Goal: Information Seeking & Learning: Learn about a topic

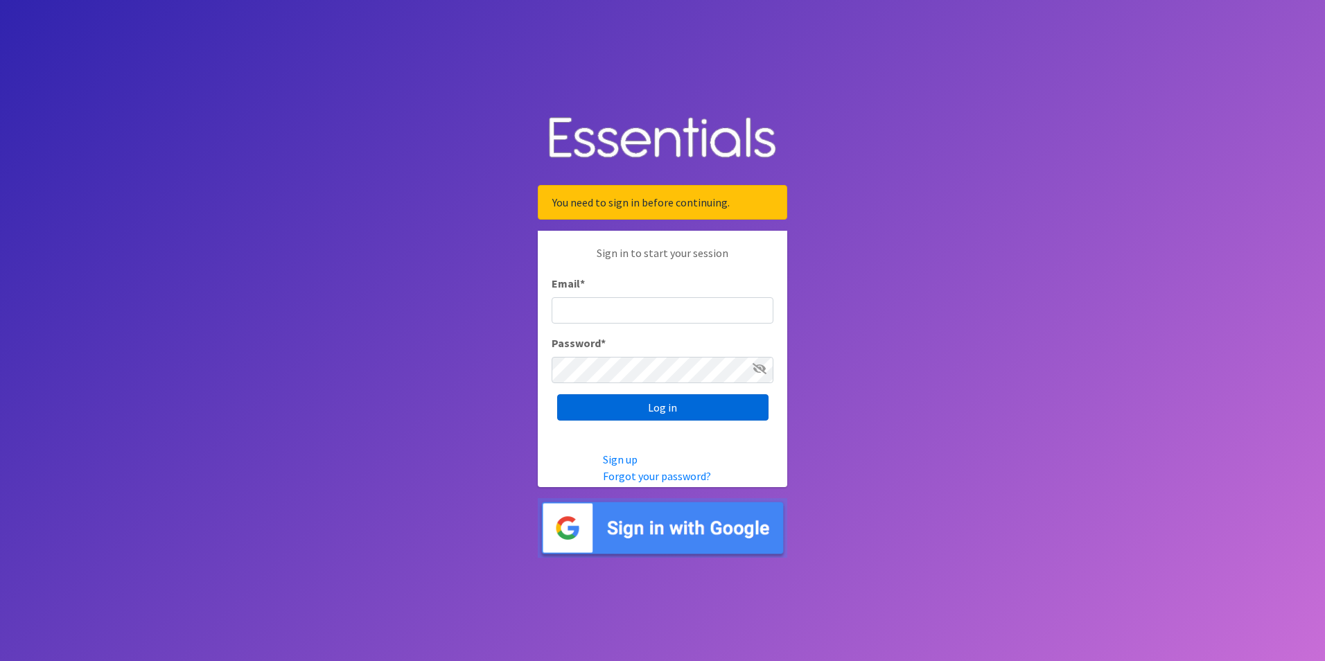
type input "[PERSON_NAME][EMAIL_ADDRESS][DOMAIN_NAME]"
click at [665, 406] on input "Log in" at bounding box center [662, 407] width 211 height 26
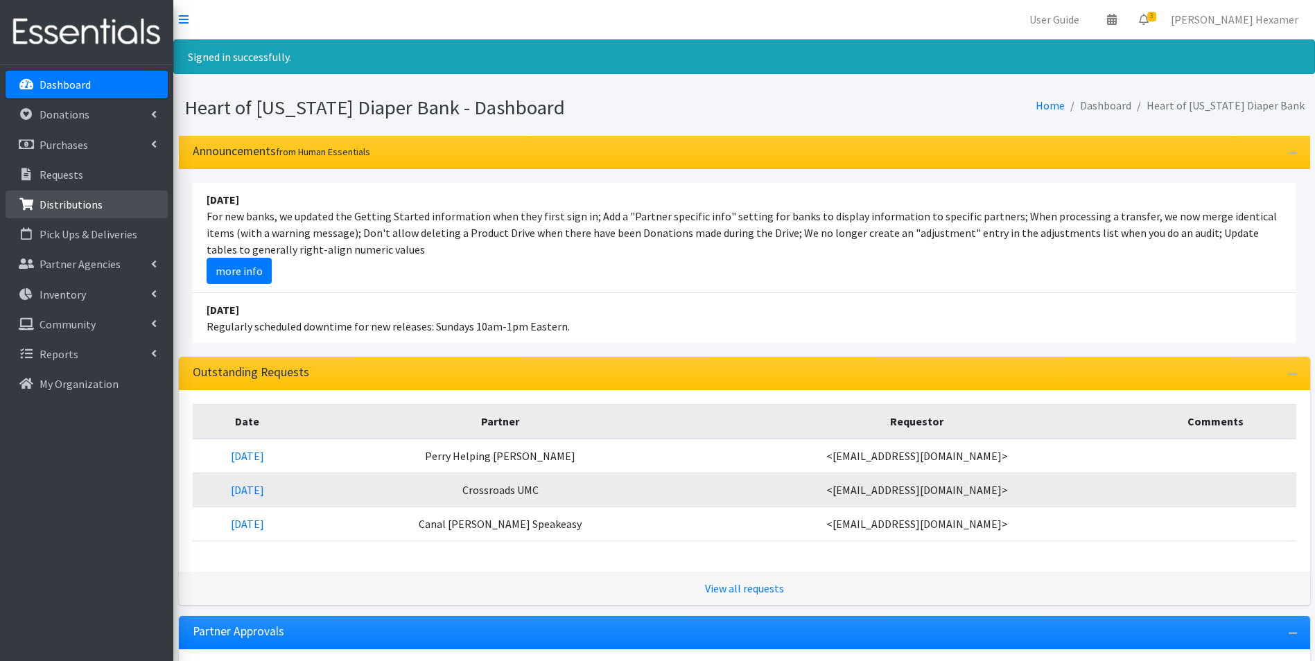
click at [117, 206] on link "Distributions" at bounding box center [87, 205] width 162 height 28
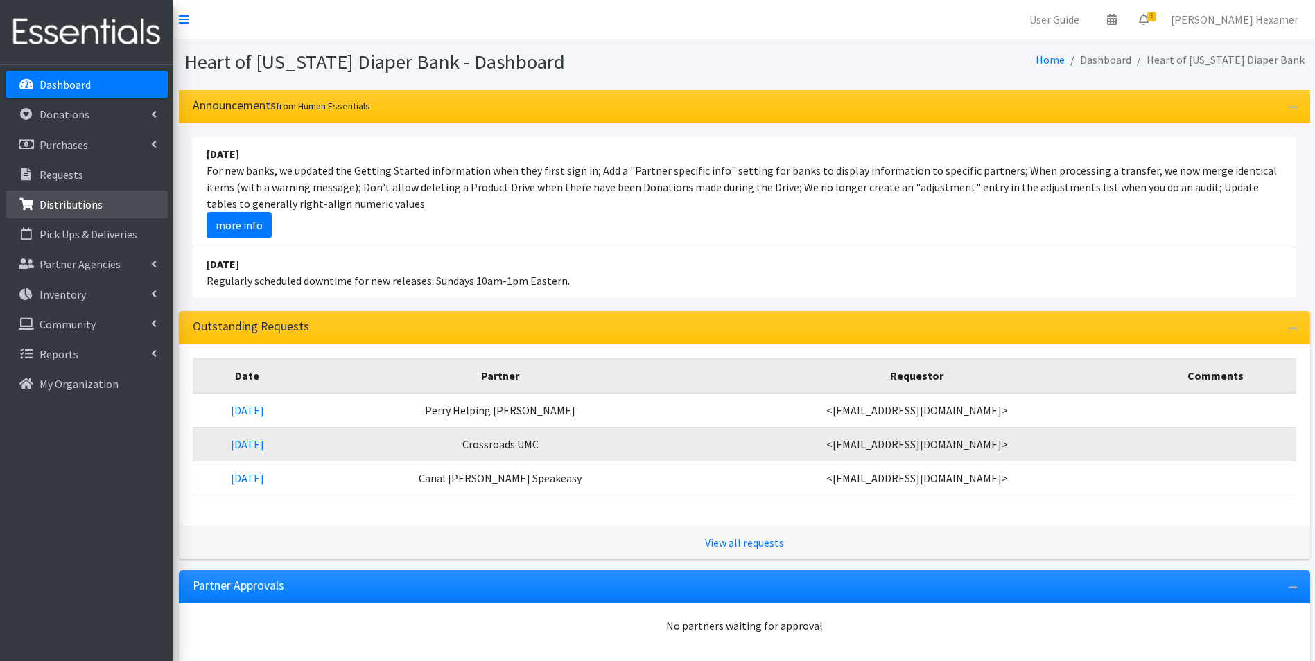
click at [78, 204] on p "Distributions" at bounding box center [71, 205] width 63 height 14
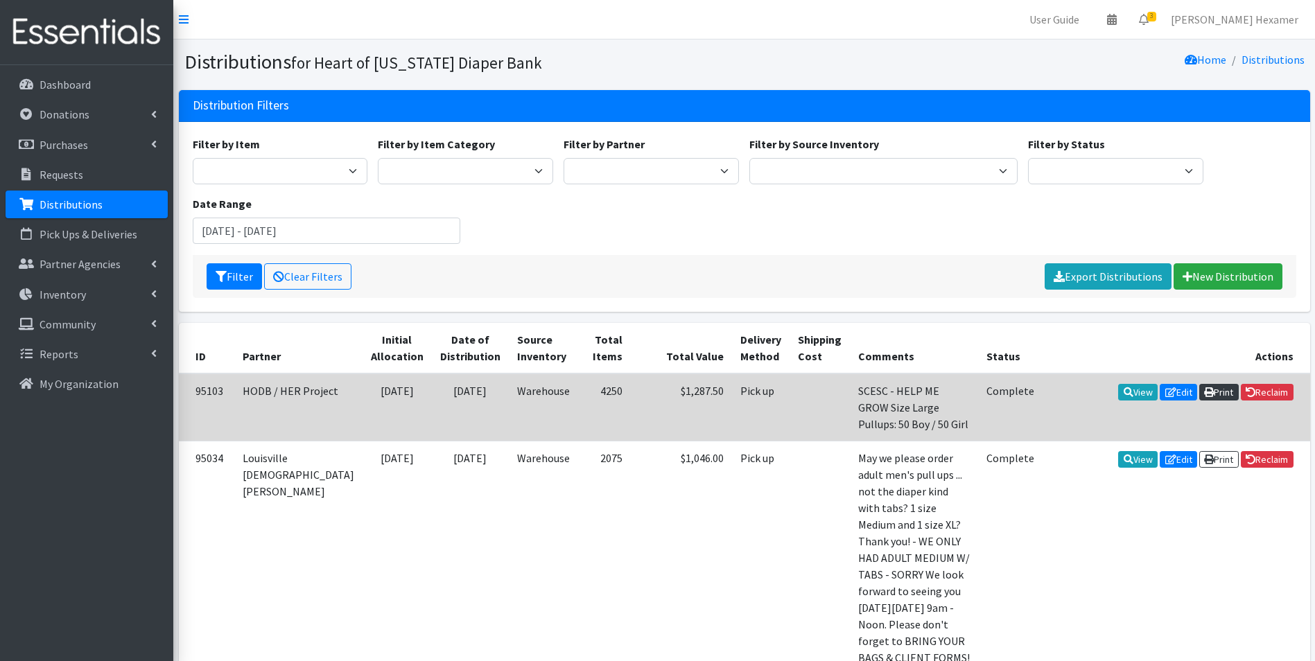
click at [1216, 393] on link "Print" at bounding box center [1219, 392] width 40 height 17
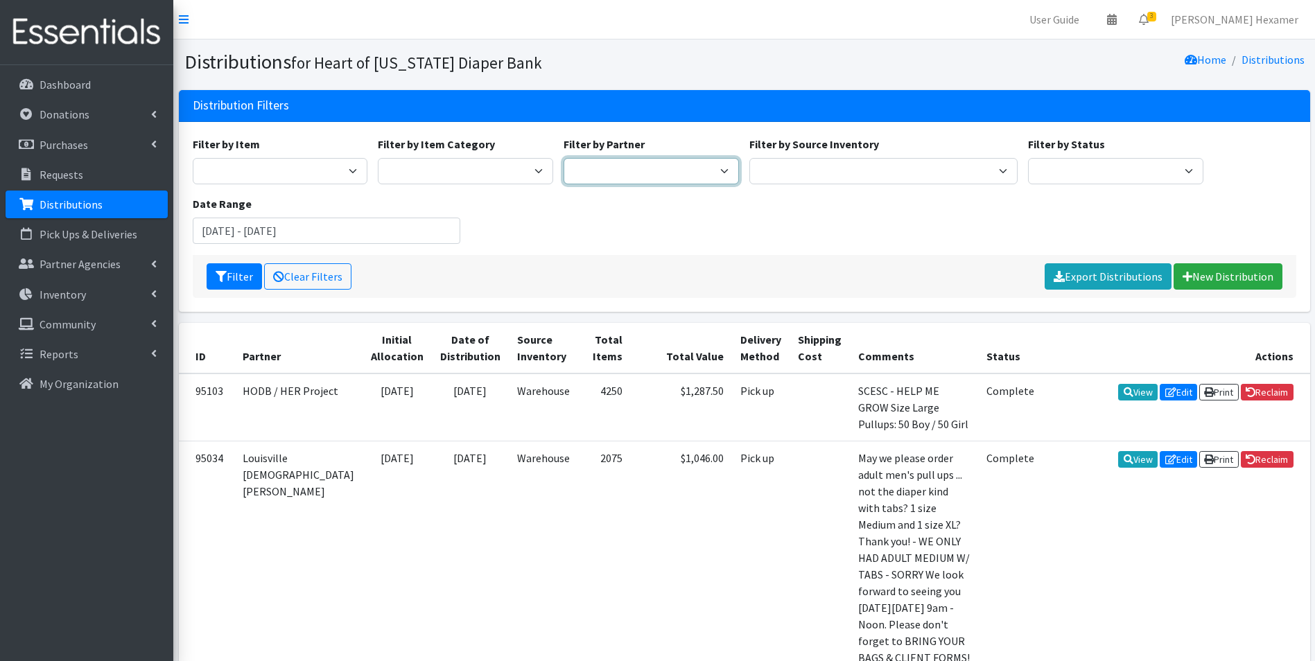
click at [625, 166] on select "Alliance Commons Belmont County Health Department Bridge Point Canal Fulton Spe…" at bounding box center [650, 171] width 175 height 26
select select "4"
click at [563, 158] on select "Alliance Commons Belmont County Health Department Bridge Point Canal Fulton Spe…" at bounding box center [650, 171] width 175 height 26
click at [229, 279] on button "Filter" at bounding box center [234, 276] width 55 height 26
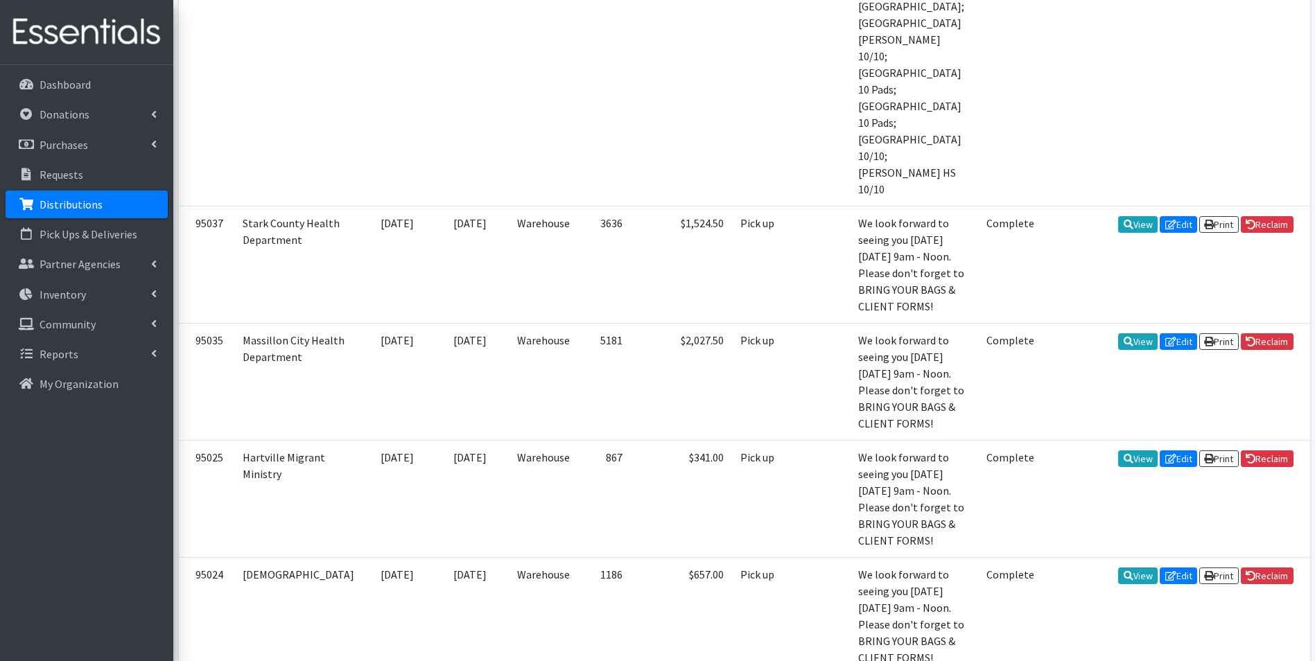
scroll to position [2495, 0]
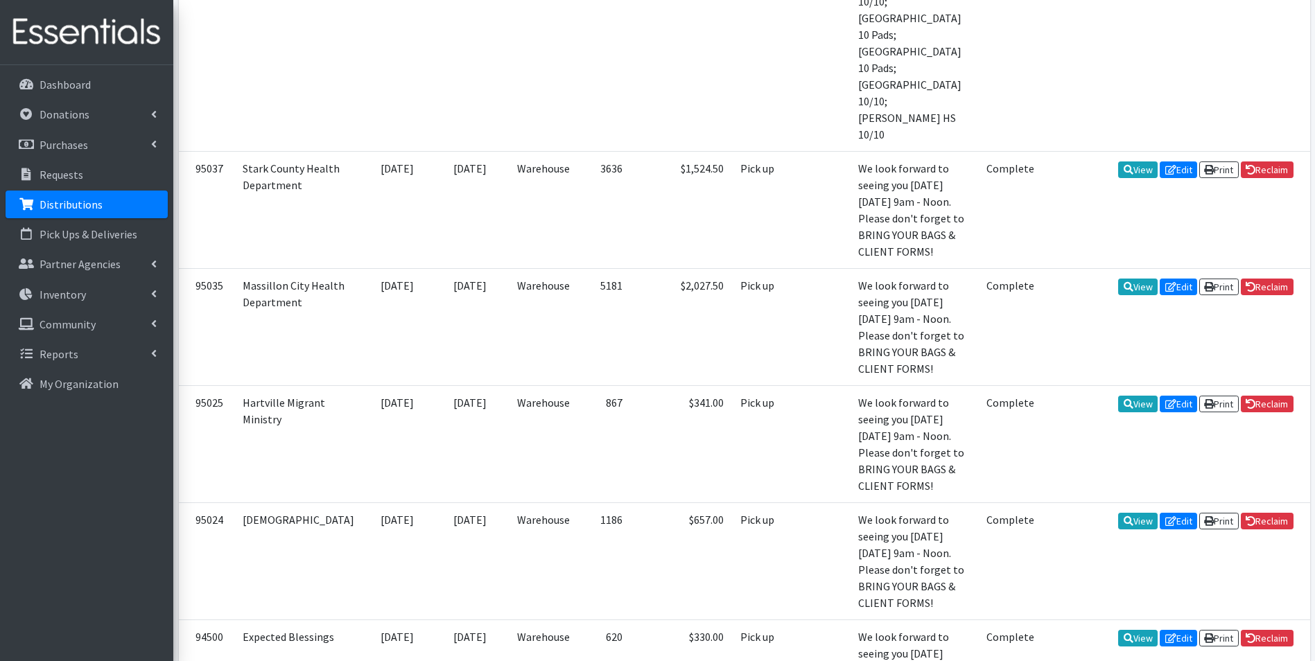
click at [47, 177] on p "Requests" at bounding box center [62, 175] width 44 height 14
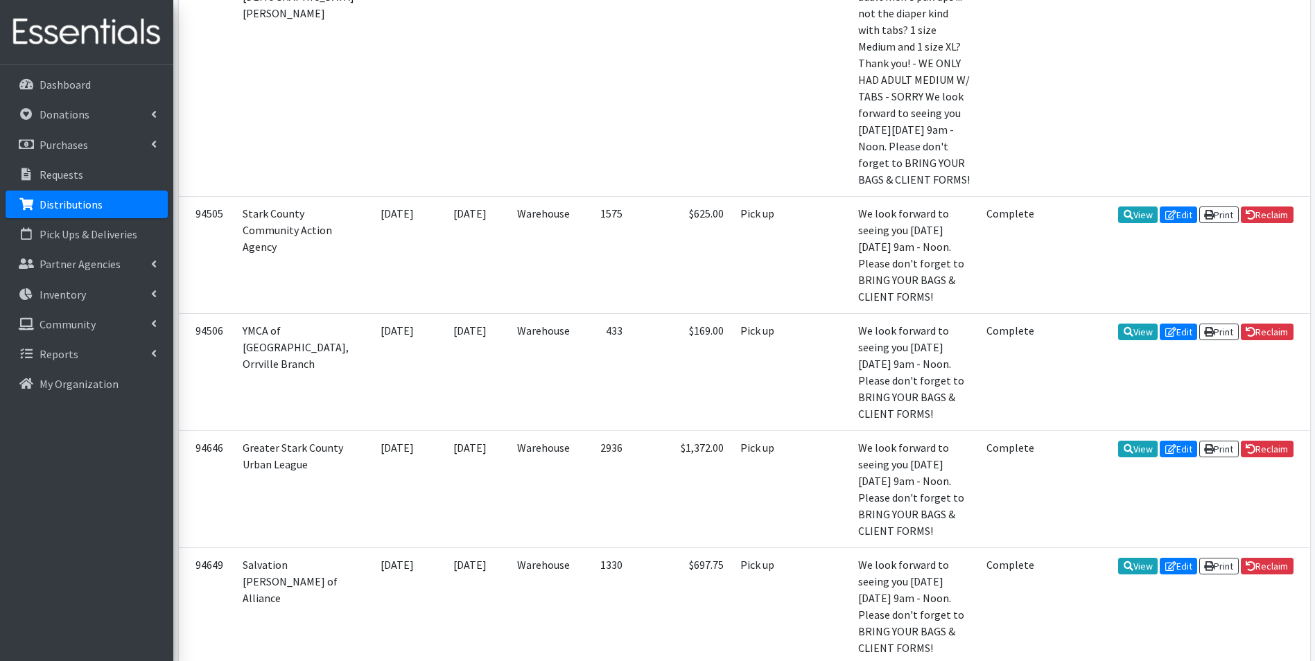
scroll to position [0, 0]
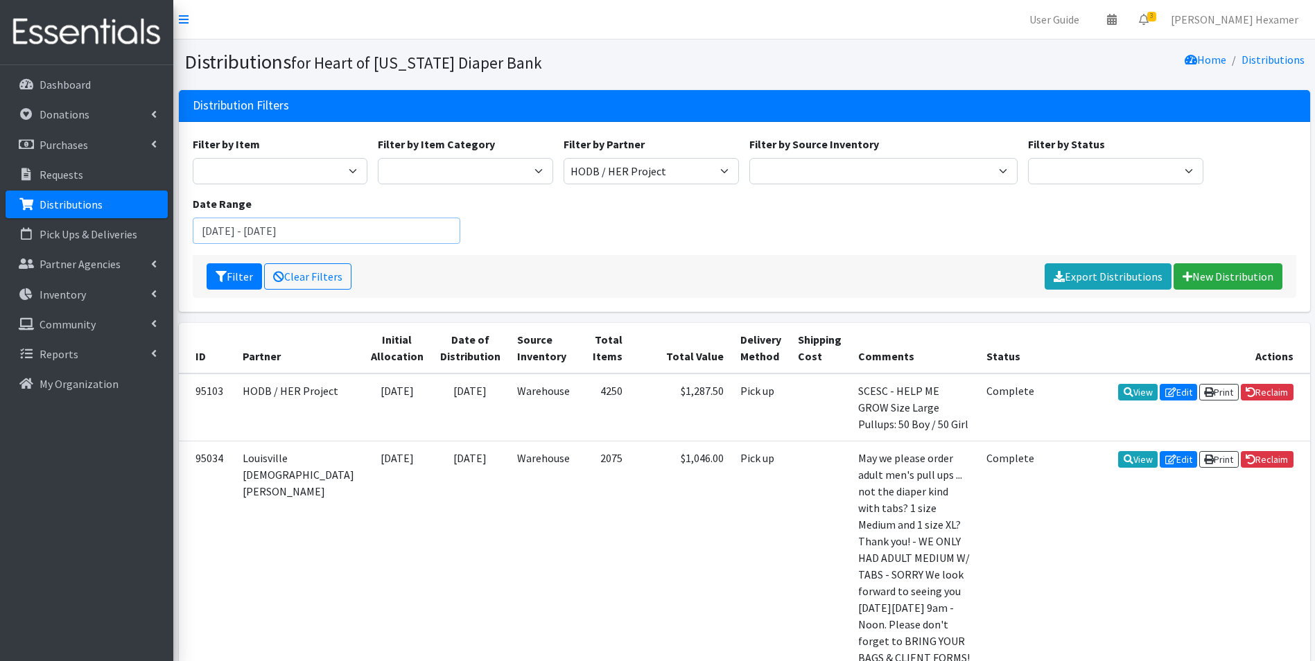
click at [236, 232] on input "June 21, 2025 - September 21, 2025" at bounding box center [327, 231] width 268 height 26
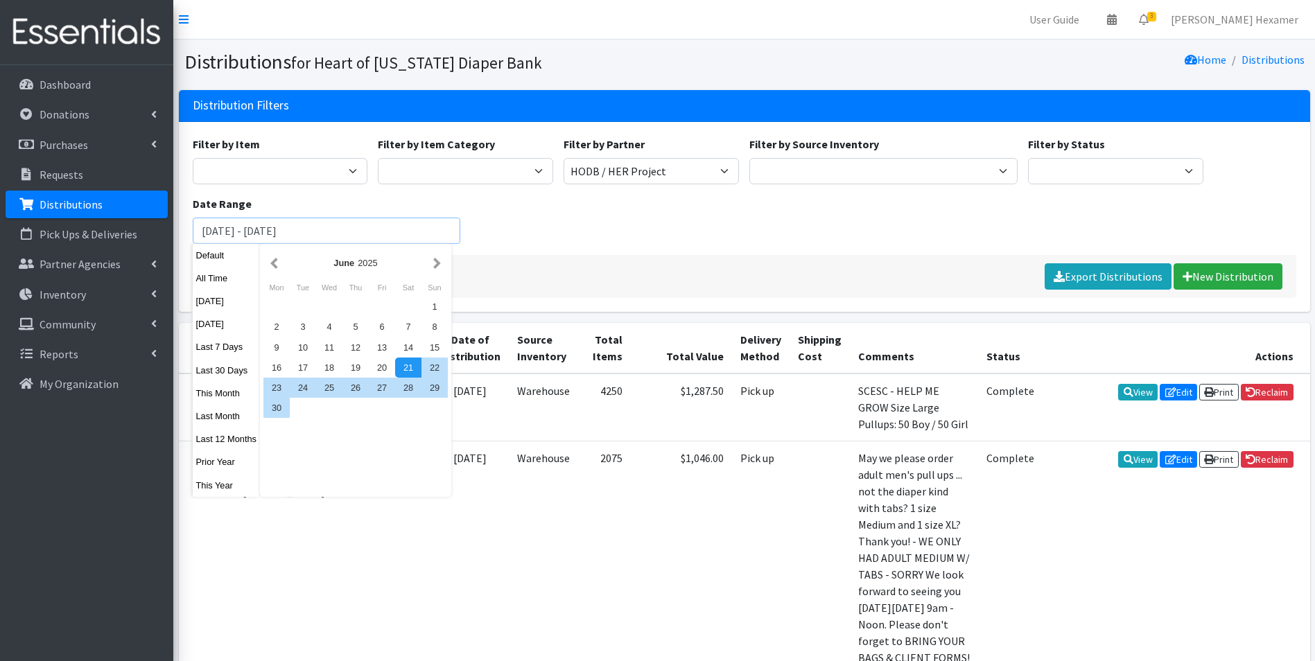
drag, startPoint x: 232, startPoint y: 232, endPoint x: 188, endPoint y: 242, distance: 45.4
click at [188, 242] on div "Date Range June 21, 2025 - September 21, 2025" at bounding box center [326, 219] width 279 height 49
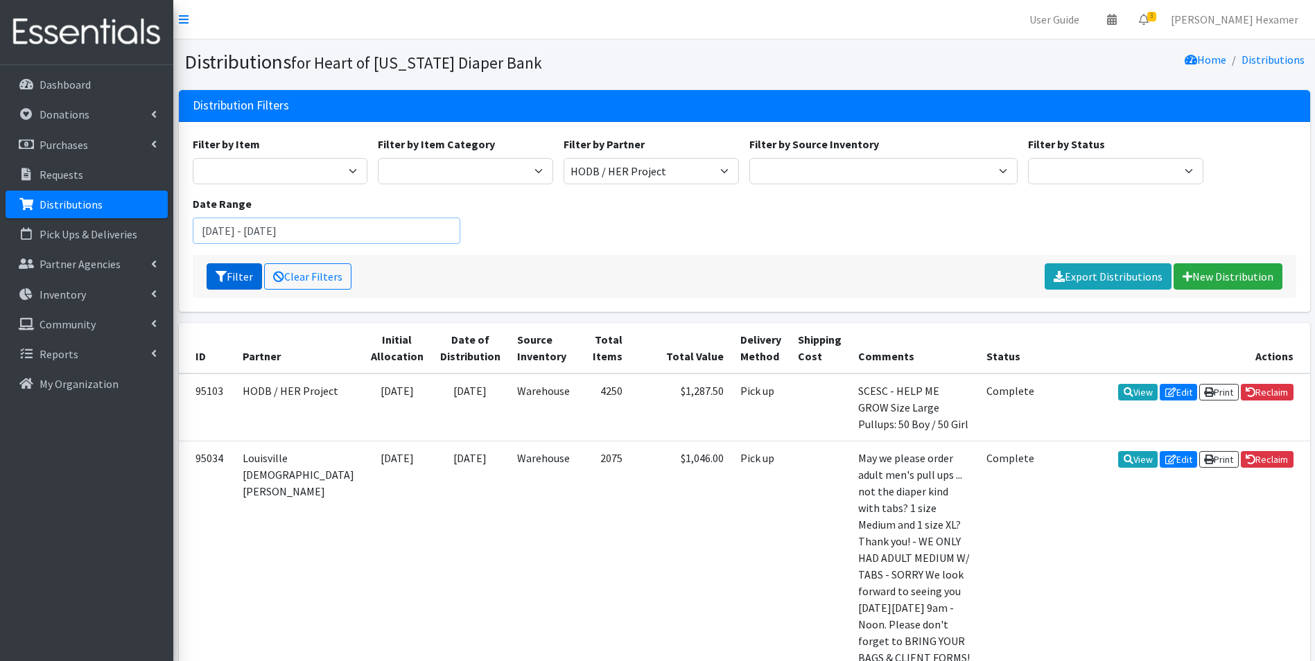
type input "[DATE] - [DATE]"
click at [233, 271] on button "Filter" at bounding box center [234, 276] width 55 height 26
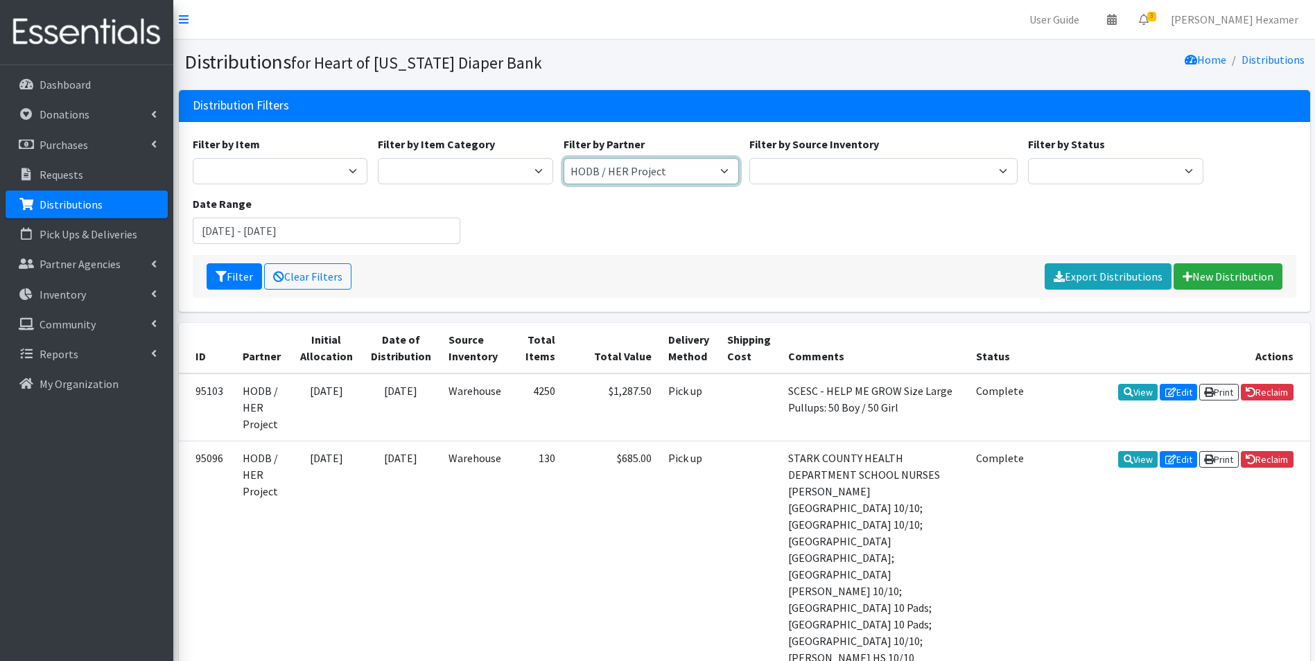
click at [656, 170] on select "Alliance Commons Belmont County Health Department Bridge Point Canal Fulton Spe…" at bounding box center [650, 171] width 175 height 26
select select "4625"
click at [563, 158] on select "Alliance Commons Belmont County Health Department Bridge Point Canal Fulton Spe…" at bounding box center [650, 171] width 175 height 26
click at [236, 278] on button "Filter" at bounding box center [234, 276] width 55 height 26
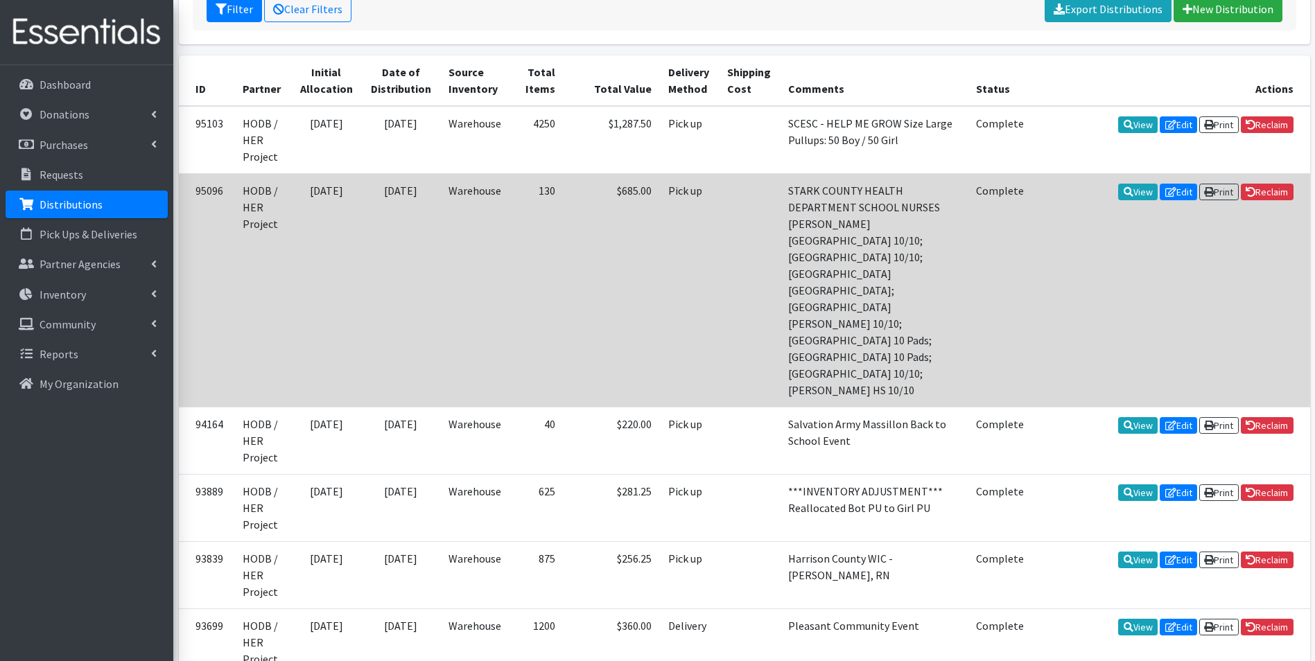
scroll to position [277, 0]
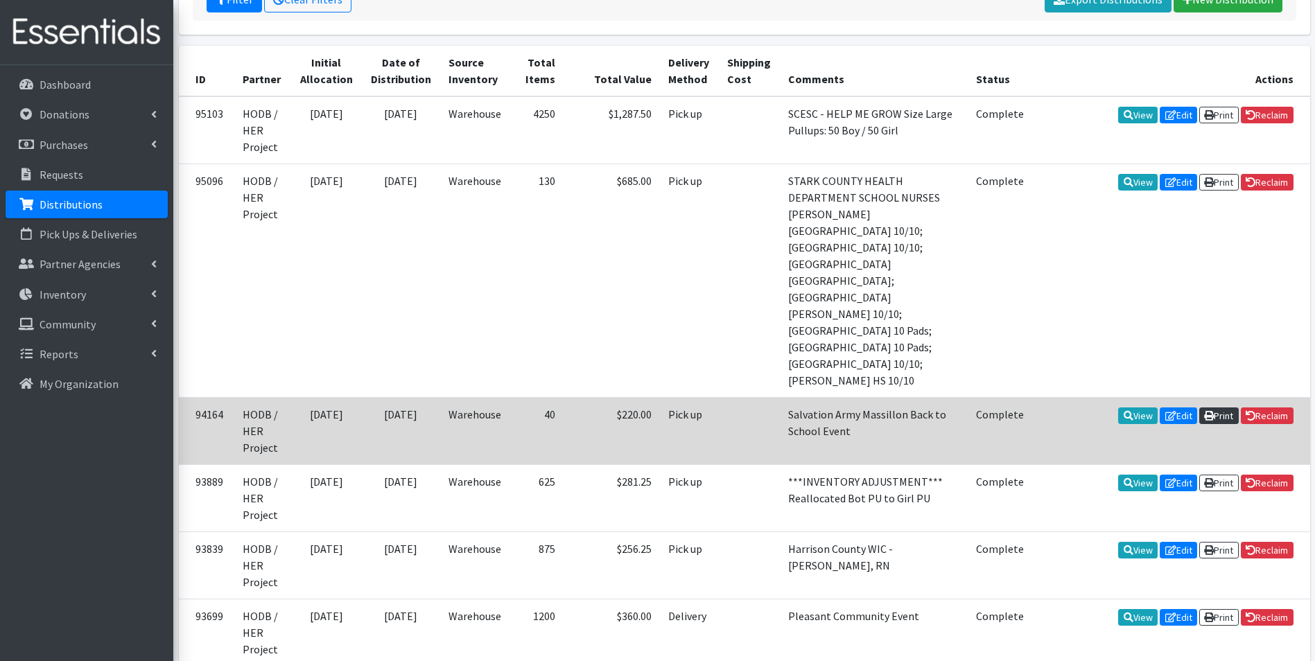
click at [1209, 411] on icon at bounding box center [1209, 416] width 10 height 10
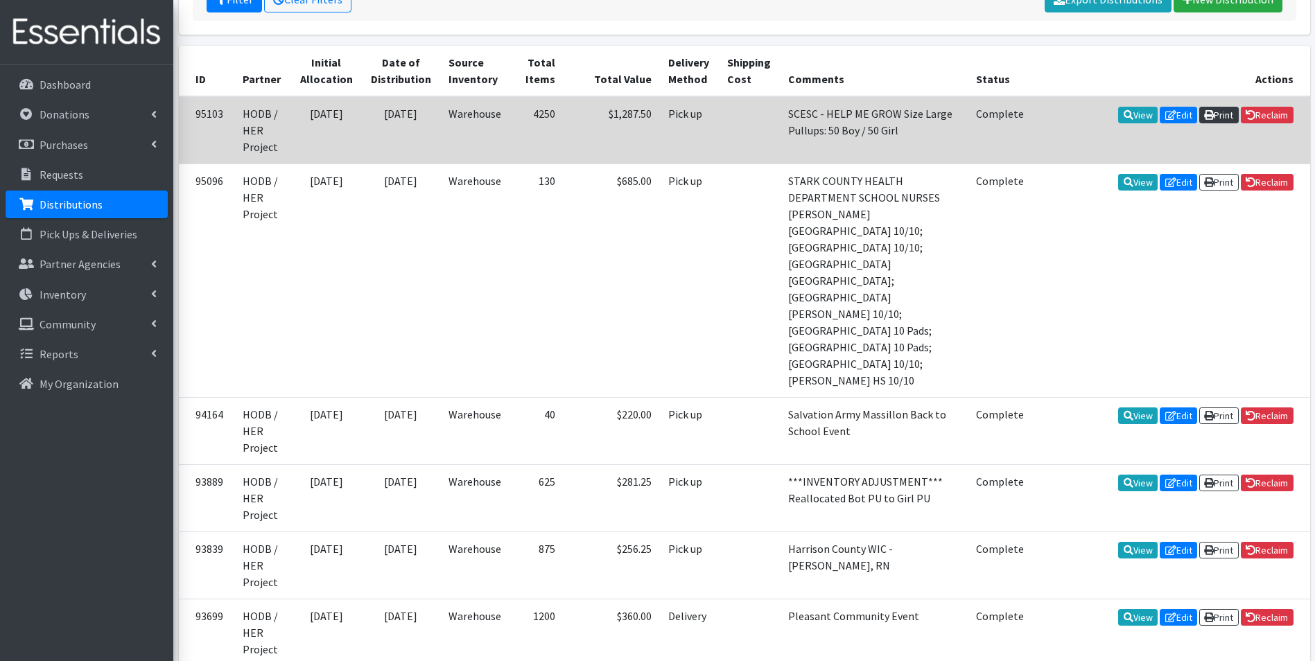
click at [1225, 114] on link "Print" at bounding box center [1219, 115] width 40 height 17
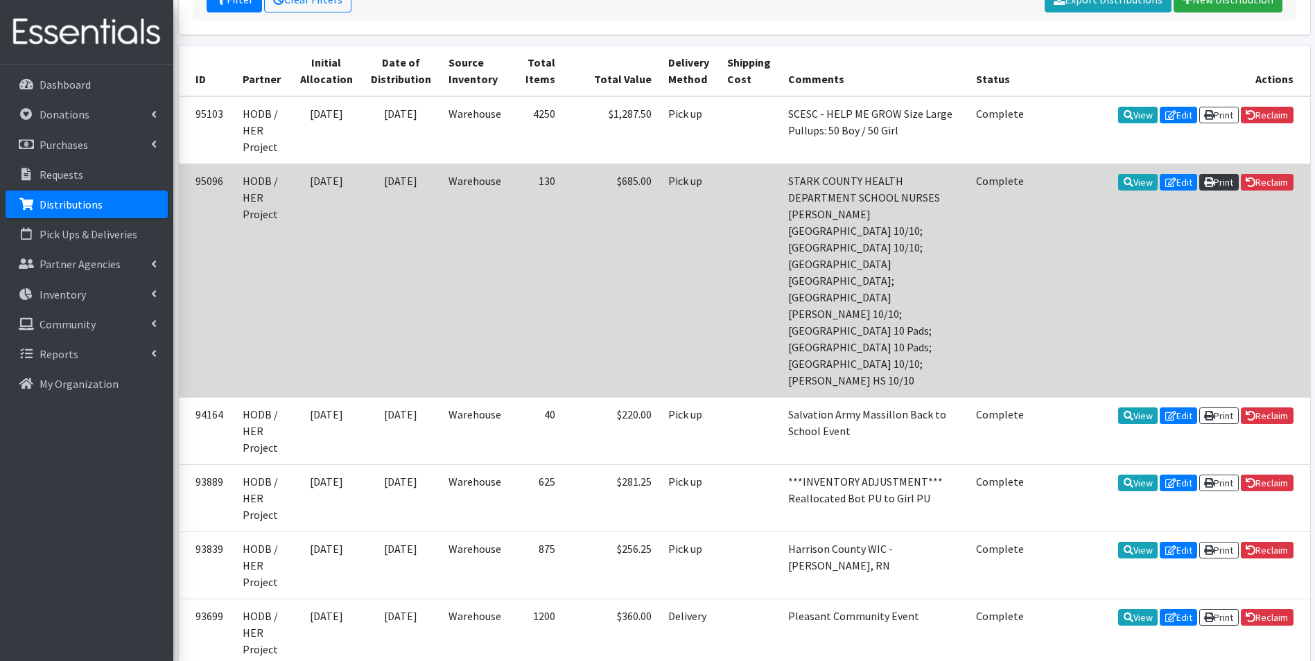
click at [1207, 176] on link "Print" at bounding box center [1219, 182] width 40 height 17
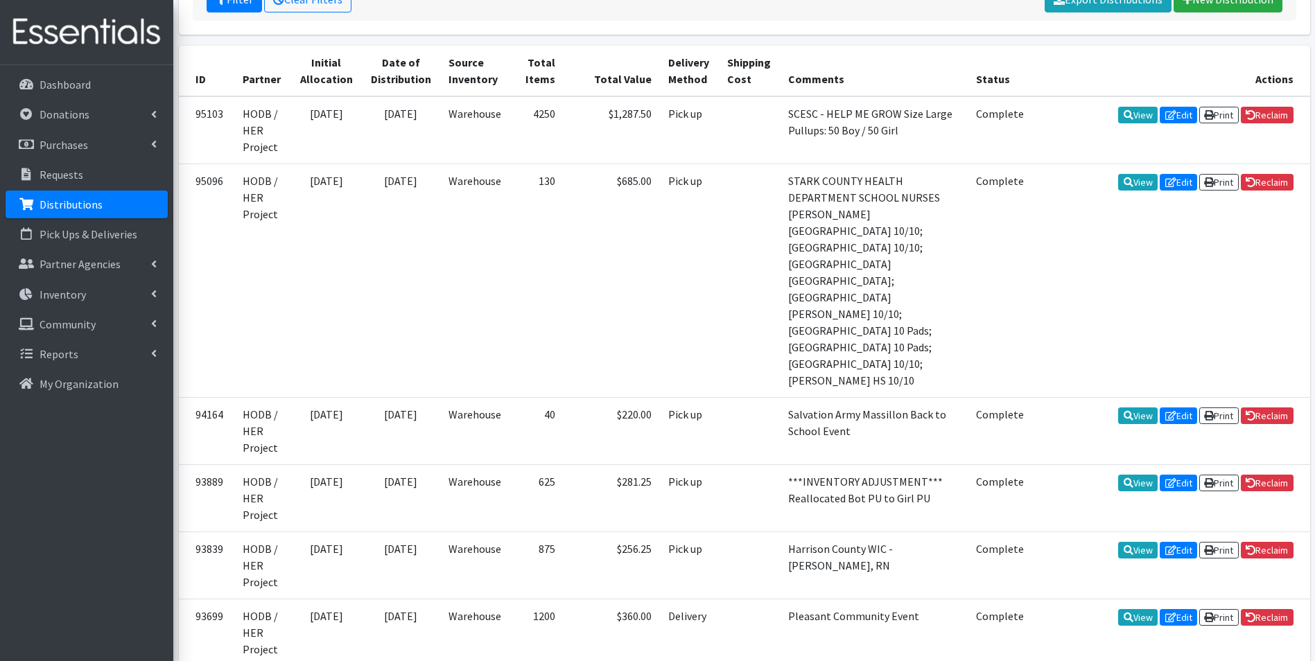
click at [72, 200] on p "Distributions" at bounding box center [71, 205] width 63 height 14
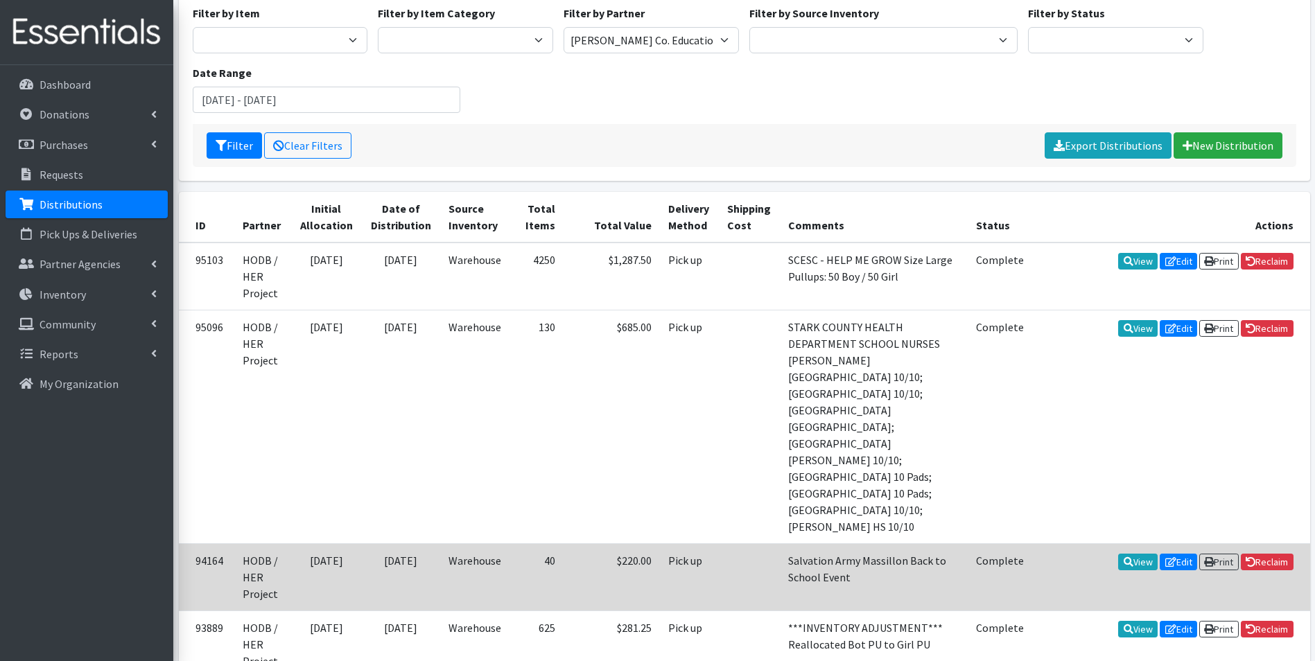
scroll to position [139, 0]
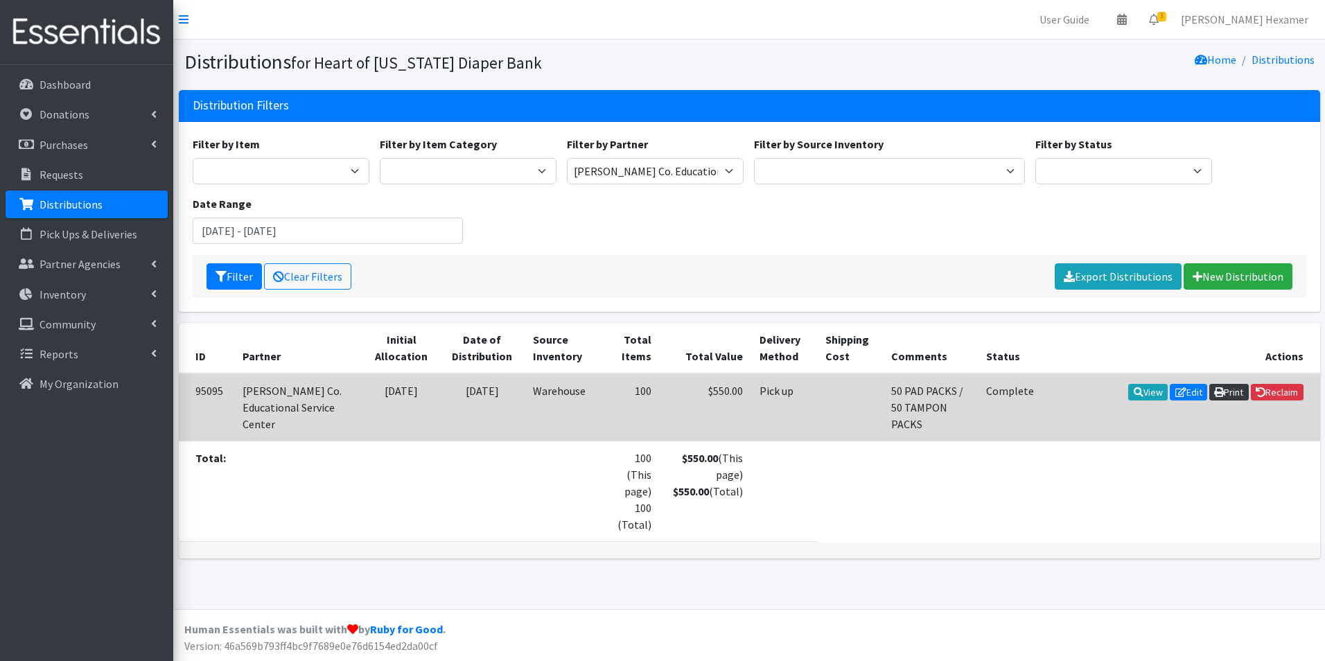
click at [1230, 389] on link "Print" at bounding box center [1229, 392] width 40 height 17
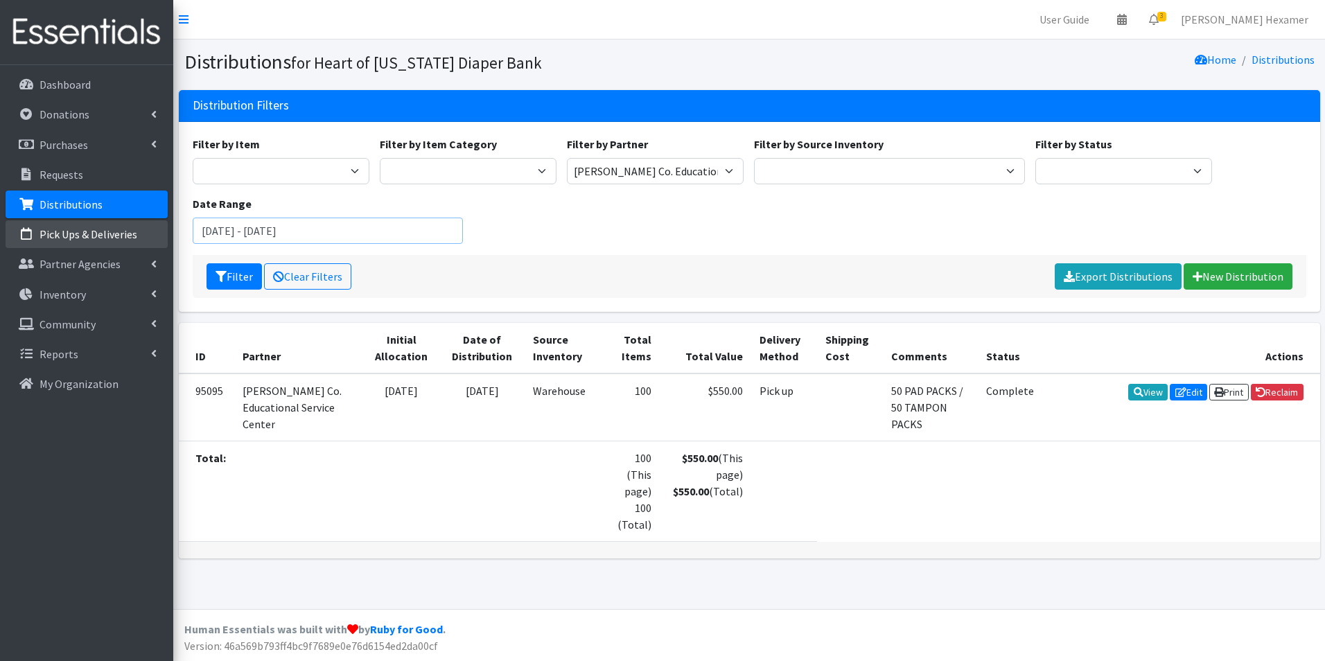
drag, startPoint x: 223, startPoint y: 233, endPoint x: 165, endPoint y: 233, distance: 58.2
click at [165, 233] on div "User Guide 0 Pick-ups remaining this week View Calendar 3 3 Requests 0 Partner …" at bounding box center [662, 330] width 1325 height 661
type input "[DATE] - [DATE]"
click at [227, 265] on button "Filter" at bounding box center [234, 276] width 55 height 26
click at [226, 278] on icon "submit" at bounding box center [221, 276] width 11 height 11
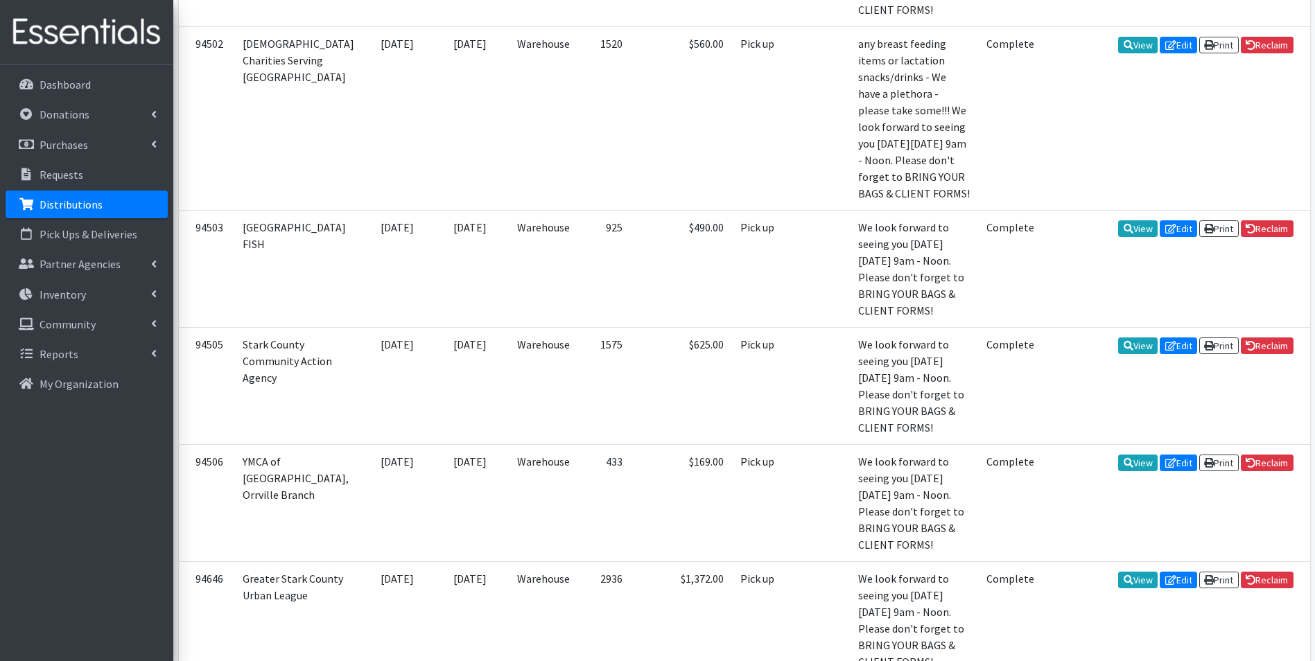
scroll to position [1040, 0]
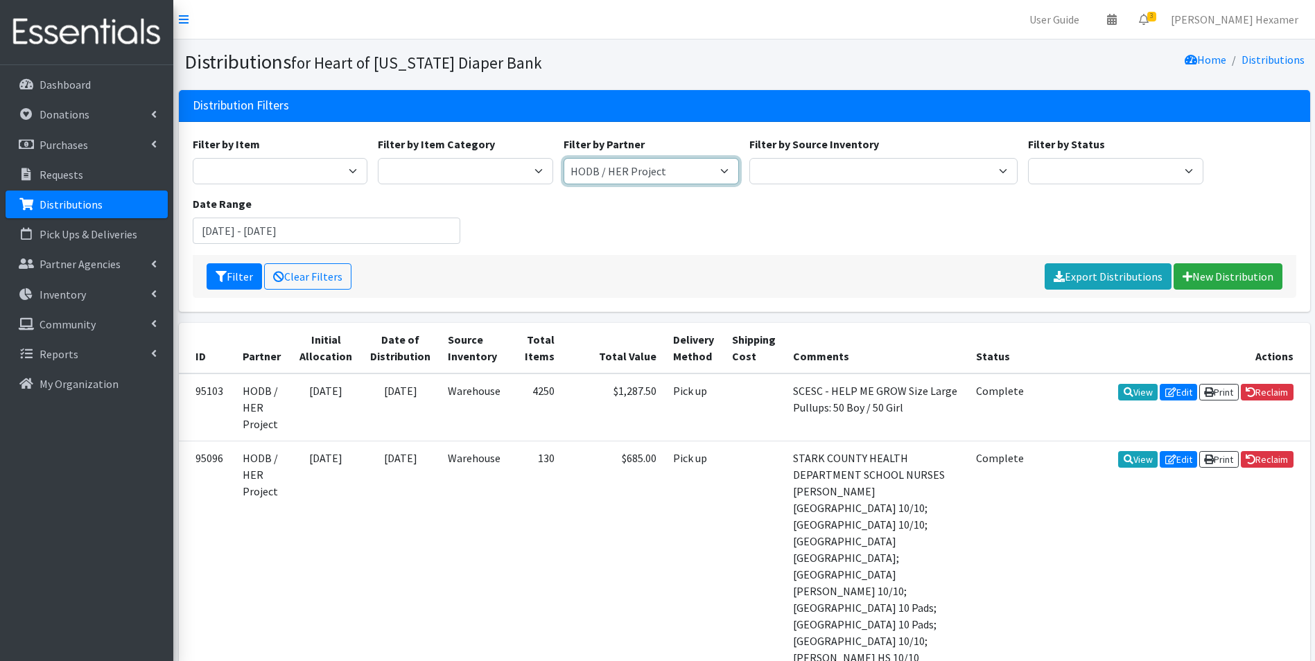
click at [727, 172] on select "Alliance Commons Belmont County Health Department [GEOGRAPHIC_DATA] [PERSON_NAM…" at bounding box center [650, 171] width 175 height 26
select select
click at [563, 158] on select "Alliance Commons Belmont County Health Department [GEOGRAPHIC_DATA] [PERSON_NAM…" at bounding box center [650, 171] width 175 height 26
click at [532, 168] on select "Period Supplies Adult Incontinence Diapers Wipes Pull- Ups" at bounding box center [465, 171] width 175 height 26
select select "71"
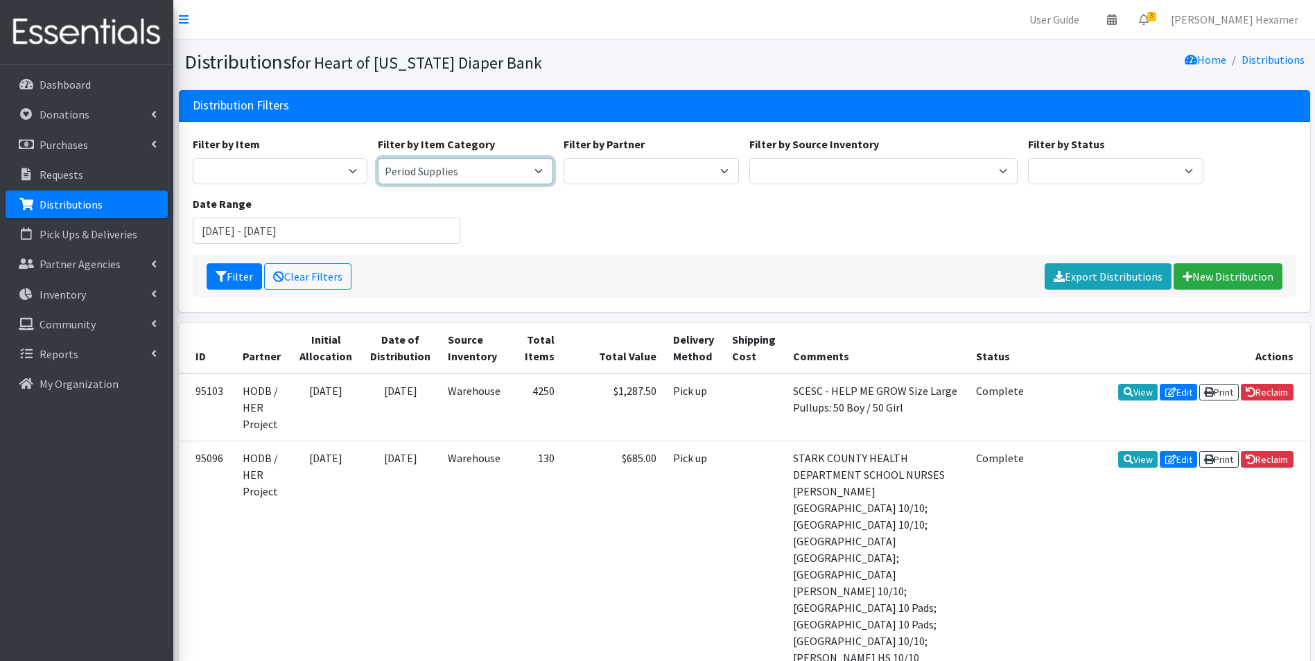
click at [378, 158] on select "Period Supplies Adult Incontinence Diapers Wipes Pull- Ups" at bounding box center [465, 171] width 175 height 26
click at [235, 282] on button "Filter" at bounding box center [234, 276] width 55 height 26
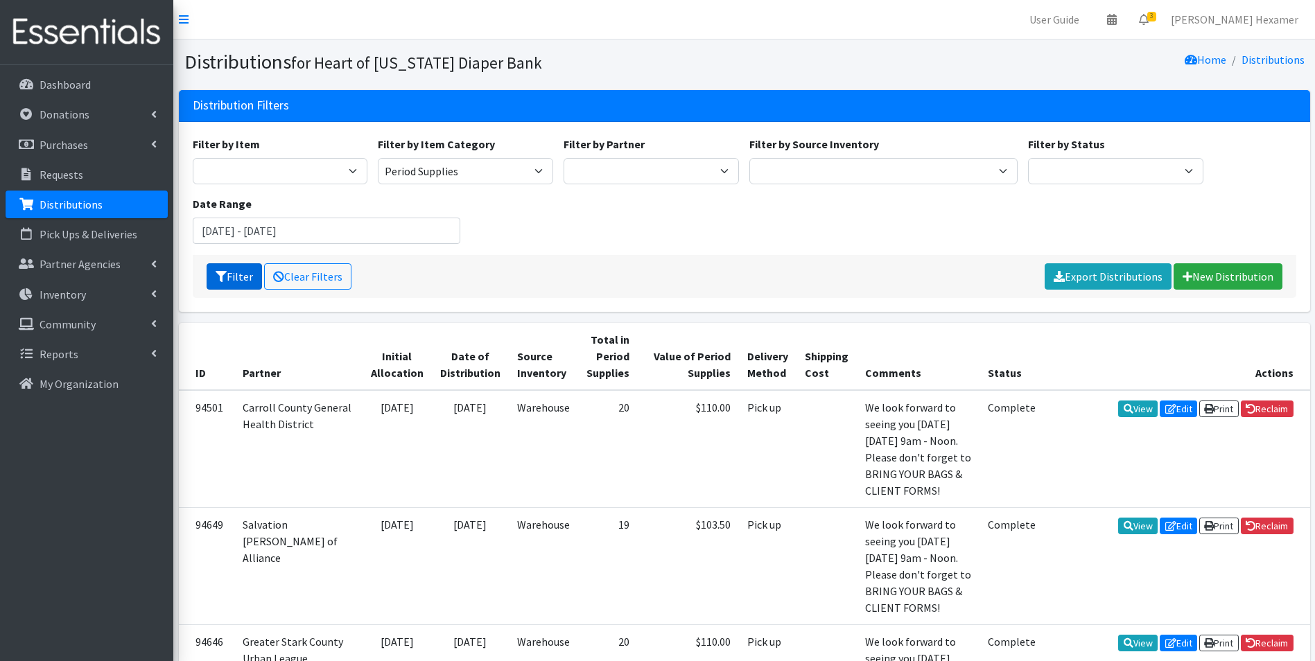
click at [248, 277] on button "Filter" at bounding box center [234, 276] width 55 height 26
click at [247, 236] on input "January 1, 2025 - September 21, 2025" at bounding box center [327, 231] width 268 height 26
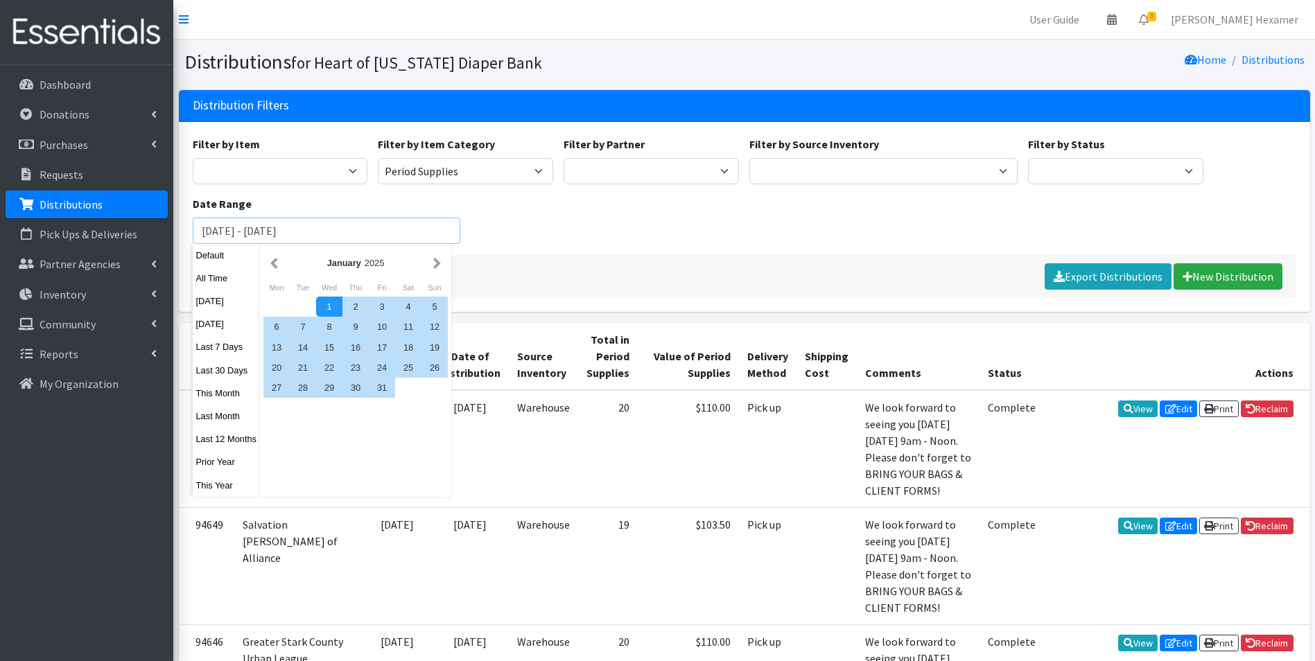
click at [270, 228] on input "January 1, 2025 - September 21, 2025" at bounding box center [327, 231] width 268 height 26
drag, startPoint x: 335, startPoint y: 229, endPoint x: 284, endPoint y: 231, distance: 50.7
click at [284, 231] on input "January 1, 2024 - September 21, 2025" at bounding box center [327, 231] width 268 height 26
click at [367, 231] on input "January 1, 2024 - December 31, 2025" at bounding box center [327, 231] width 268 height 26
type input "January 1, 2024 - December 31, 2024"
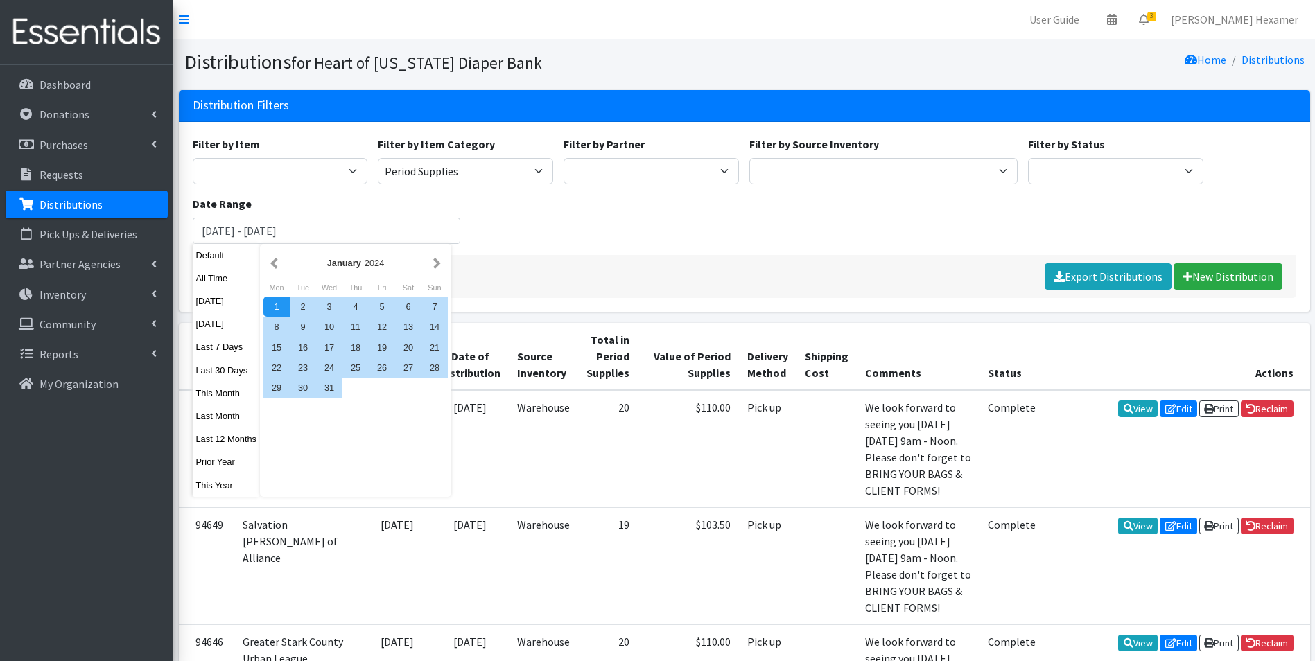
click at [503, 239] on div "Filter by Item Adult Large Adult Medium Adult Small Adult X Large Adult X-Small…" at bounding box center [744, 195] width 1114 height 119
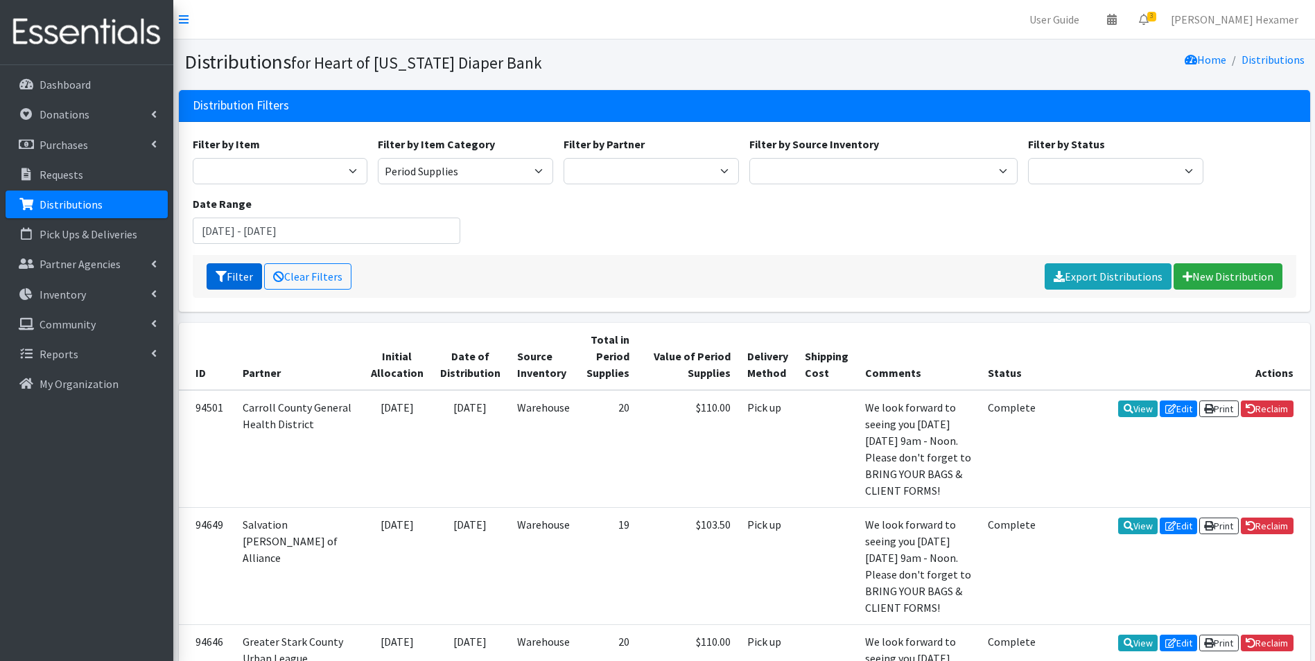
click at [232, 273] on button "Filter" at bounding box center [234, 276] width 55 height 26
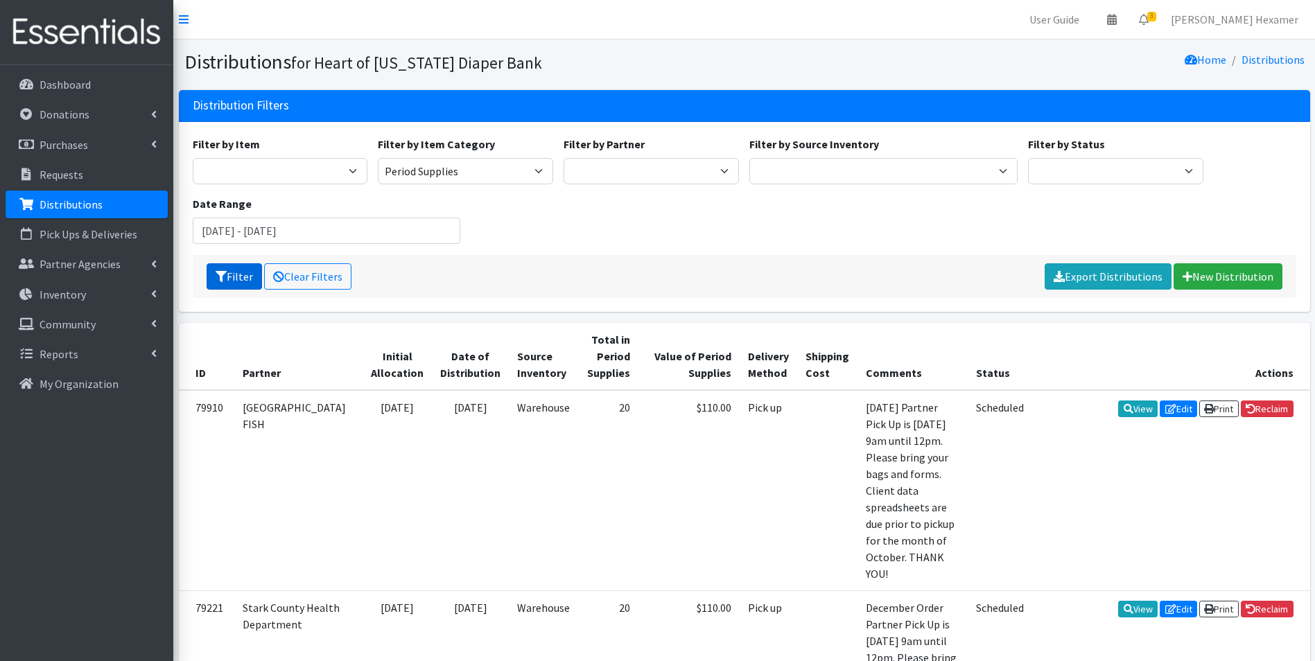
click at [243, 279] on button "Filter" at bounding box center [234, 276] width 55 height 26
click at [489, 171] on select "Period Supplies Adult Incontinence Diapers Wipes Pull- Ups" at bounding box center [465, 171] width 175 height 26
click at [274, 231] on input "[DATE] - [DATE]" at bounding box center [327, 231] width 268 height 26
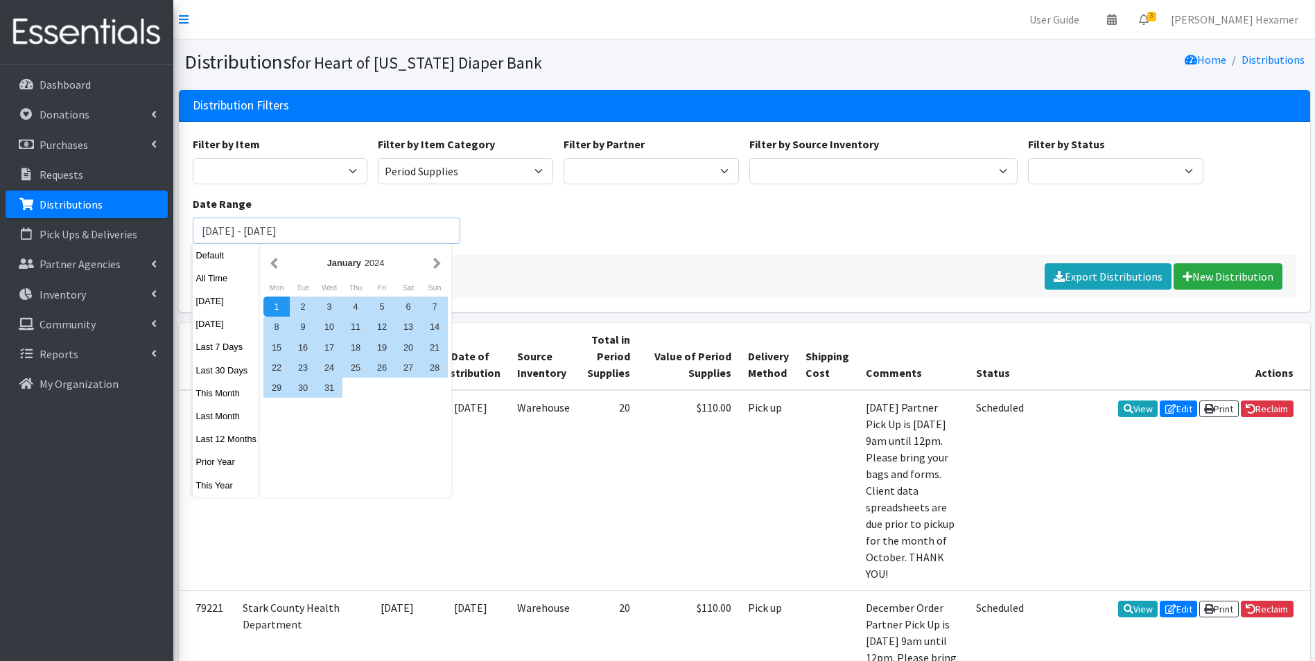
click at [369, 234] on input "January 1, 2025 - December 31, 2024" at bounding box center [327, 231] width 268 height 26
type input "[DATE] - [DATE]"
click at [604, 276] on div "Filter Clear Filters Export Distributions New Distribution" at bounding box center [744, 276] width 1103 height 43
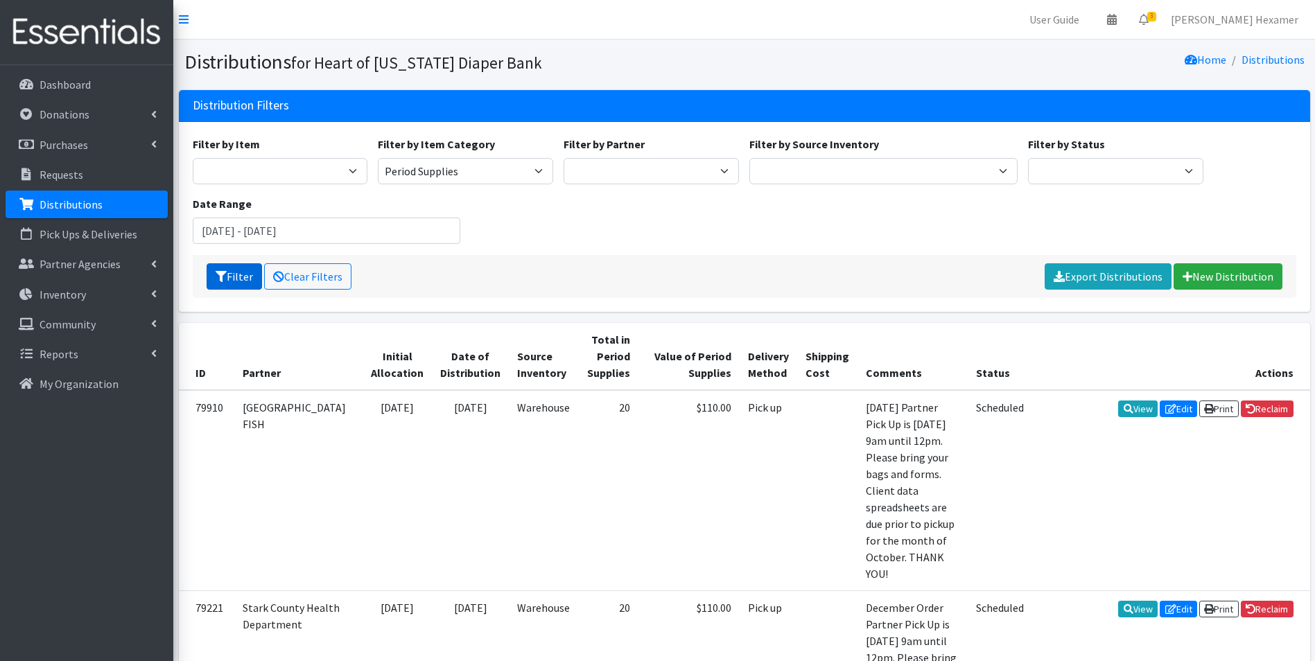
click at [229, 274] on button "Filter" at bounding box center [234, 276] width 55 height 26
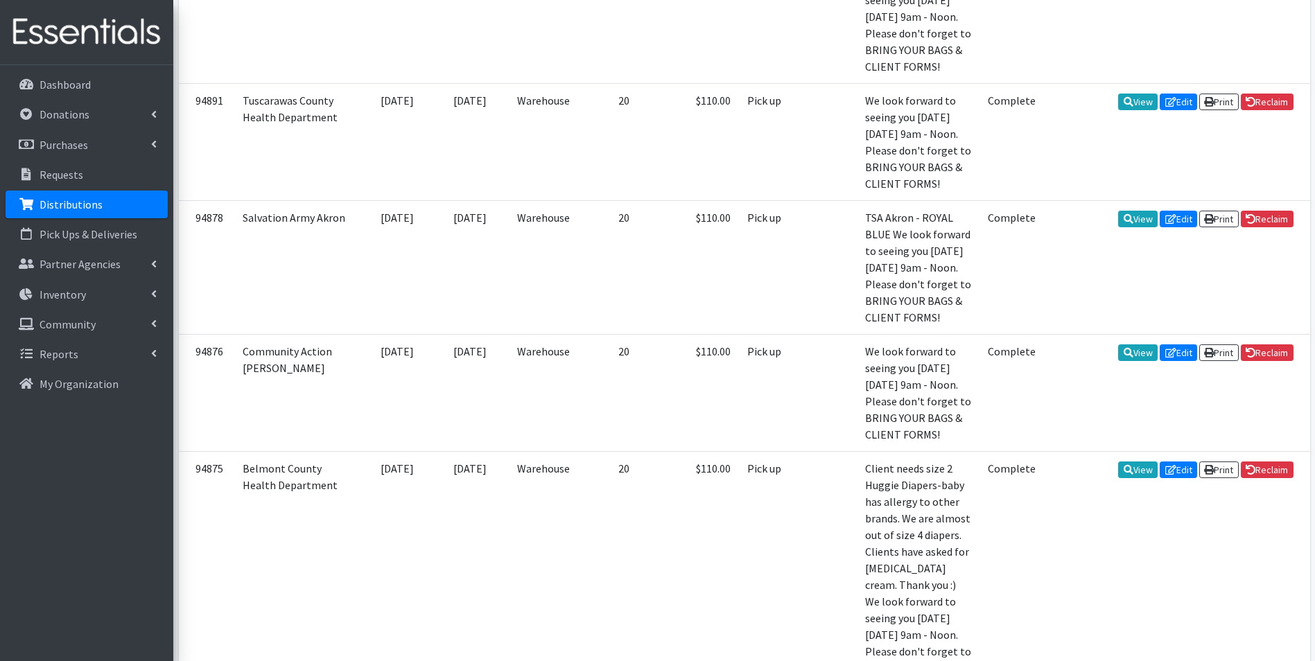
scroll to position [2064, 0]
